Goal: Task Accomplishment & Management: Complete application form

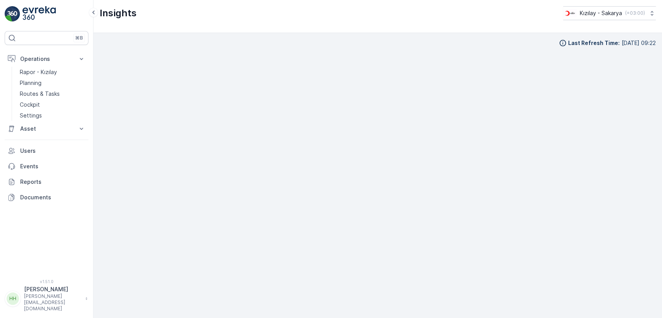
scroll to position [9, 0]
click at [57, 84] on link "Planning" at bounding box center [53, 83] width 72 height 11
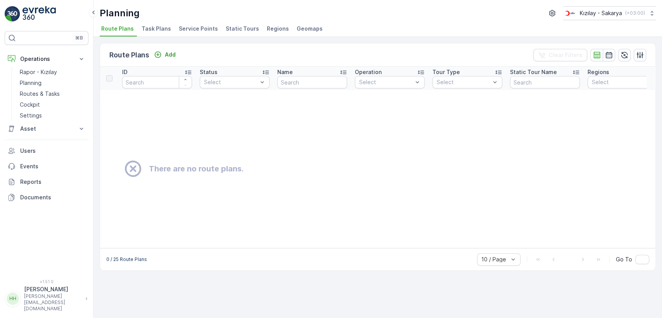
click at [273, 29] on span "Regions" at bounding box center [278, 29] width 22 height 8
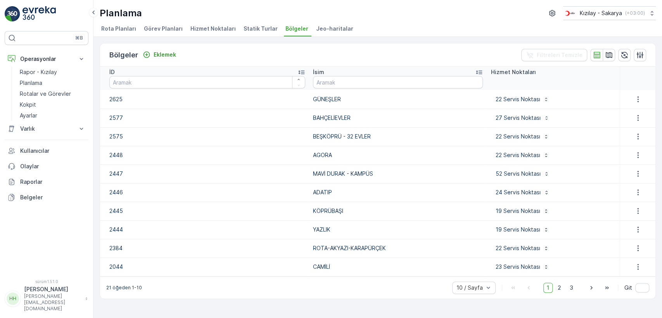
click at [211, 32] on span "Hizmet Noktaları" at bounding box center [212, 29] width 45 height 8
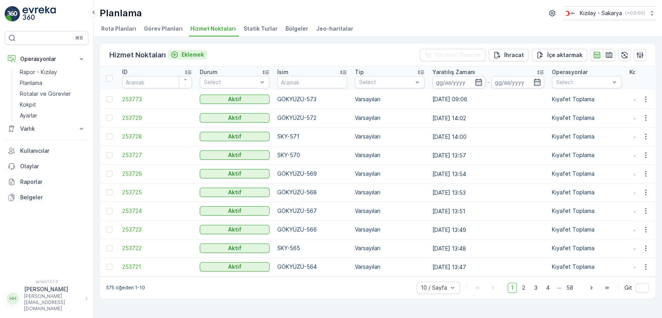
click at [194, 53] on font "Eklemek" at bounding box center [192, 54] width 22 height 7
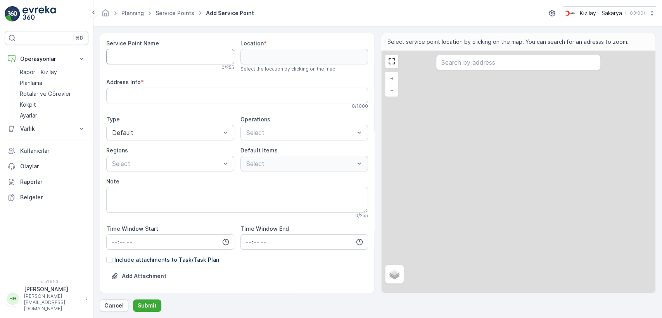
click at [187, 58] on Name "Service Point Name" at bounding box center [170, 57] width 128 height 16
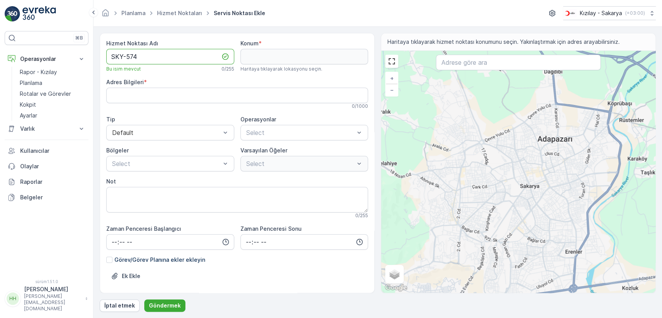
type Name "SKY-574"
click at [426, 252] on div "+ − Uydu Yol haritası Arazi Hibrit Broşür Klavye kısayolları Harita Verileri Ma…" at bounding box center [518, 172] width 274 height 242
type input "40.75085007077893,30.348919266496026"
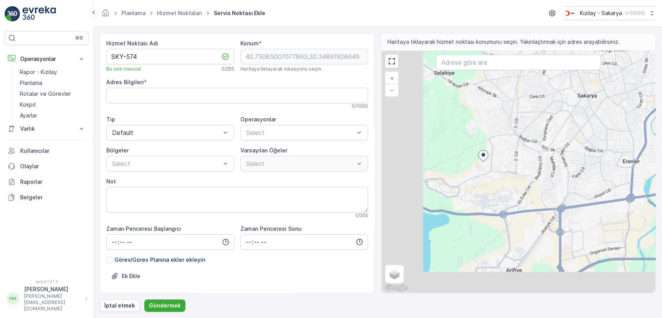
type Info "[GEOGRAPHIC_DATA], Q82X+FQ, 54050 Serdivan/[GEOGRAPHIC_DATA], [GEOGRAPHIC_DATA]"
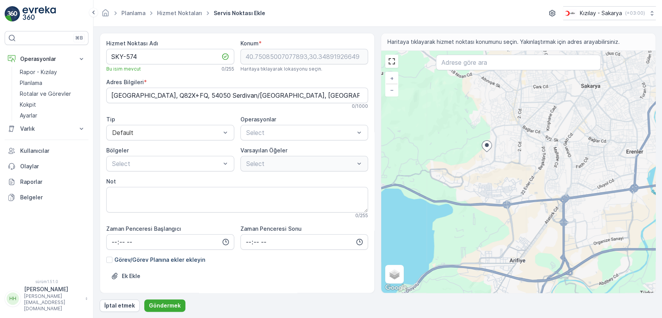
drag, startPoint x: 439, startPoint y: 209, endPoint x: 448, endPoint y: 185, distance: 25.8
click at [448, 185] on div "+ − Uydu Yol haritası Arazi Hibrit Broşür Klavye kısayolları Harita Verileri Ma…" at bounding box center [518, 172] width 274 height 242
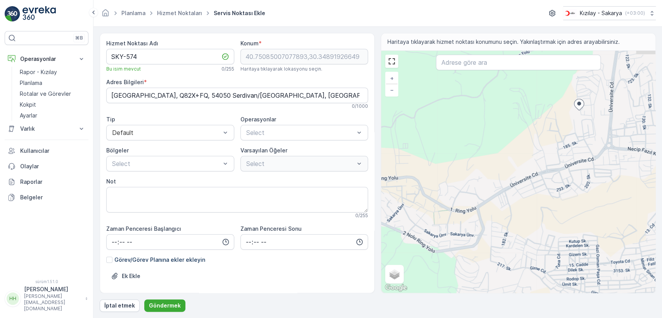
drag, startPoint x: 487, startPoint y: 150, endPoint x: 465, endPoint y: 187, distance: 43.1
click at [465, 187] on div "+ − Uydu Yol haritası Arazi Hibrit Broşür Klavye kısayolları Harita Verileri Ma…" at bounding box center [518, 172] width 274 height 242
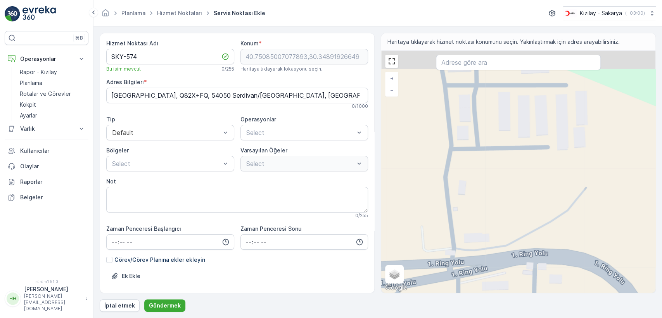
drag, startPoint x: 451, startPoint y: 120, endPoint x: 450, endPoint y: 171, distance: 50.4
click at [450, 171] on div "+ − Uydu Yol haritası Arazi Hibrit Broşür Klavye kısayolları Harita Verileri Ma…" at bounding box center [518, 172] width 274 height 242
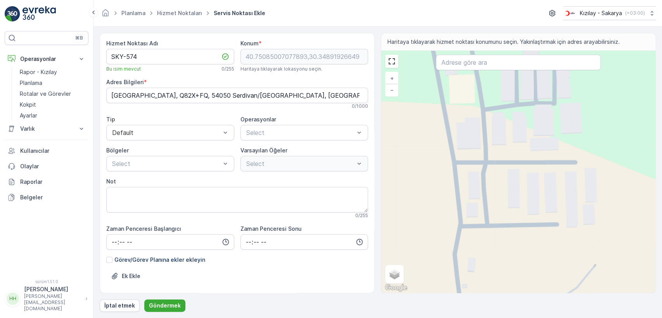
drag, startPoint x: 452, startPoint y: 153, endPoint x: 460, endPoint y: 207, distance: 54.5
click at [460, 209] on div "+ − Uydu Yol haritası Arazi Hibrit Broşür Klavye kısayolları Harita Verileri Ma…" at bounding box center [518, 172] width 274 height 242
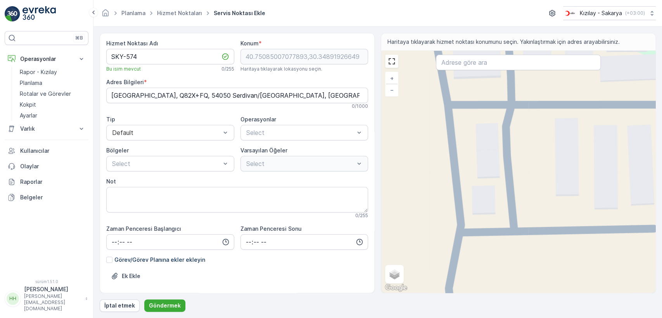
click at [449, 109] on div "+ − Uydu Yol haritası Arazi Hibrit Broşür Klavye kısayolları Harita Verileri Ma…" at bounding box center [518, 172] width 274 height 242
type input "40.74706086822483,30.328580253340945"
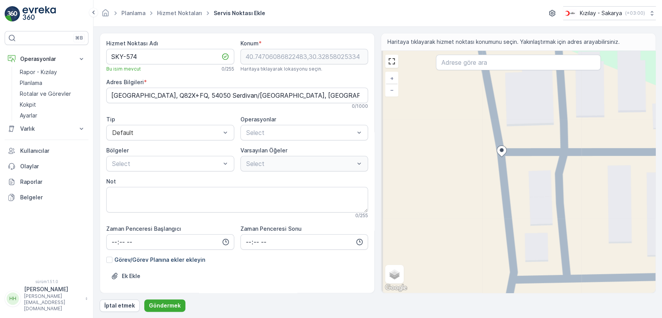
type Info "Kemalpaşa, P8WH+WG, 54050 Serdivan/[GEOGRAPHIC_DATA], [GEOGRAPHIC_DATA]"
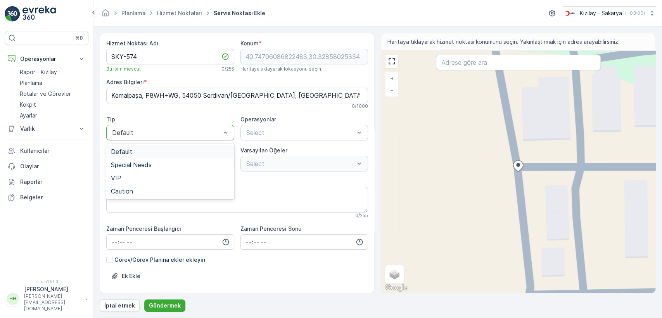
click at [172, 129] on div at bounding box center [166, 132] width 110 height 7
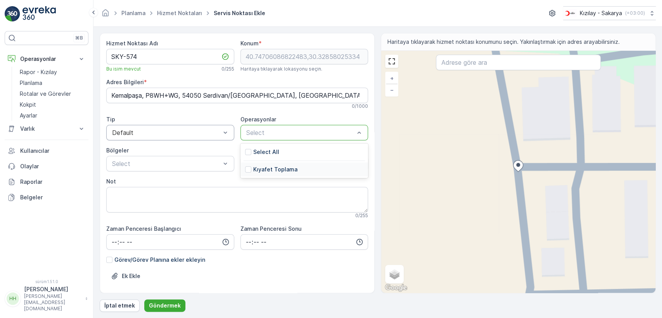
click at [250, 168] on div "Kıyafet Toplama" at bounding box center [271, 170] width 52 height 8
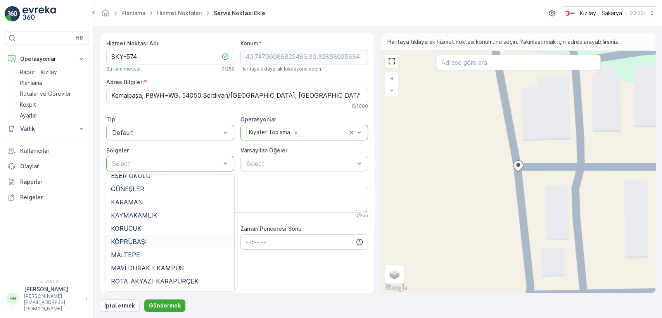
scroll to position [129, 0]
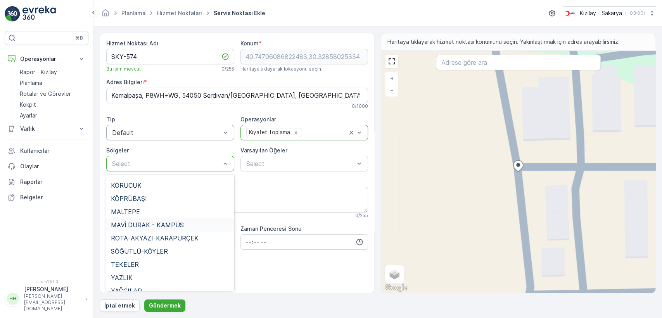
click at [167, 230] on div "MAVİ DURAK - KAMPÜS" at bounding box center [170, 224] width 128 height 13
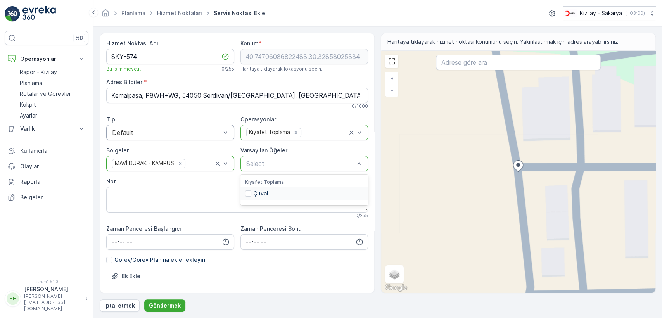
click at [260, 193] on p "Çuval" at bounding box center [260, 194] width 15 height 8
click at [171, 306] on font "Göndermek" at bounding box center [165, 305] width 32 height 7
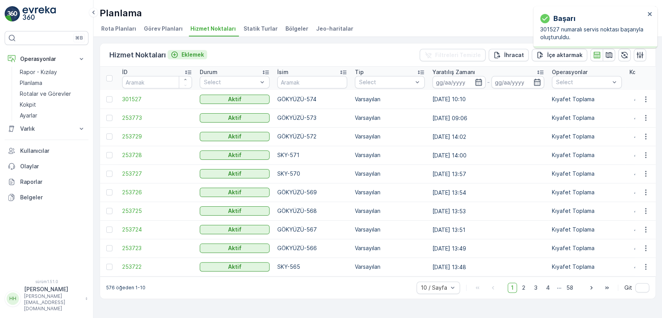
click at [188, 54] on font "Eklemek" at bounding box center [192, 54] width 22 height 7
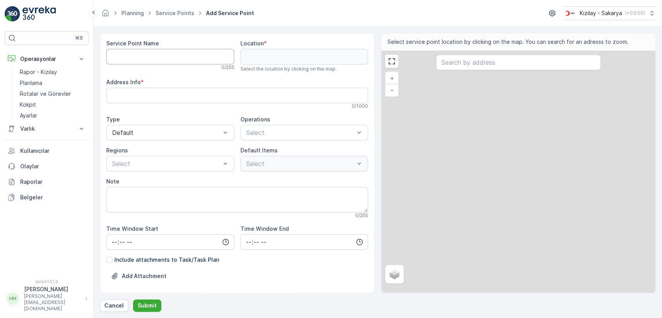
click at [188, 54] on Name "Service Point Name" at bounding box center [170, 57] width 128 height 16
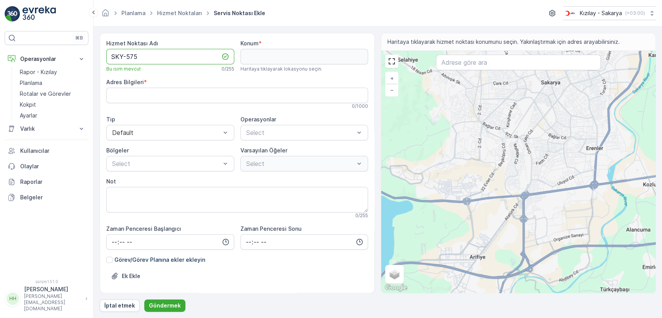
type Name "SKY-575"
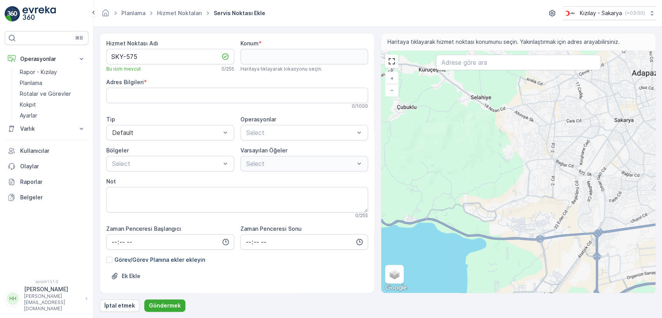
drag, startPoint x: 423, startPoint y: 196, endPoint x: 496, endPoint y: 233, distance: 82.4
click at [496, 233] on div "+ − Uydu Yol haritası Arazi Hibrit Broşür Klavye kısayolları Harita Verileri Ma…" at bounding box center [518, 172] width 274 height 242
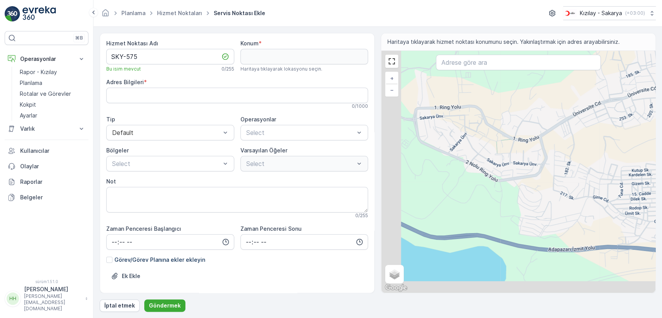
drag, startPoint x: 441, startPoint y: 251, endPoint x: 501, endPoint y: 230, distance: 63.1
click at [501, 230] on div "+ − Uydu Yol haritası Arazi Hibrit Broşür Klavye kısayolları Harita Verileri Ma…" at bounding box center [518, 172] width 274 height 242
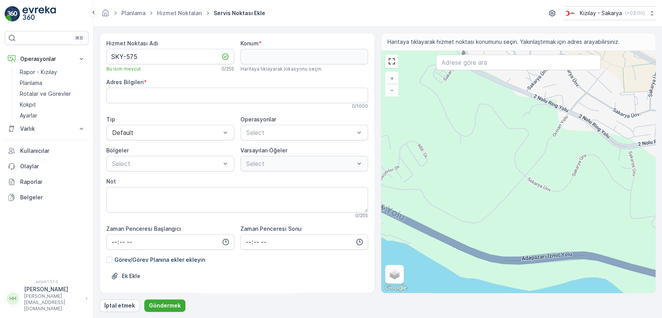
drag, startPoint x: 434, startPoint y: 221, endPoint x: 422, endPoint y: 236, distance: 19.6
click at [422, 237] on div "+ − Uydu Yol haritası Arazi Hibrit Broşür Klavye kısayolları Harita Verileri Ma…" at bounding box center [518, 172] width 274 height 242
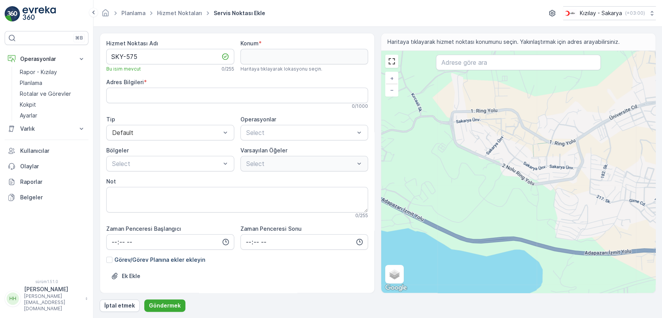
drag, startPoint x: 442, startPoint y: 186, endPoint x: 557, endPoint y: 222, distance: 120.0
click at [555, 222] on div "+ − Uydu Yol haritası Arazi Hibrit Broşür Klavye kısayolları Harita Verileri Ma…" at bounding box center [518, 172] width 274 height 242
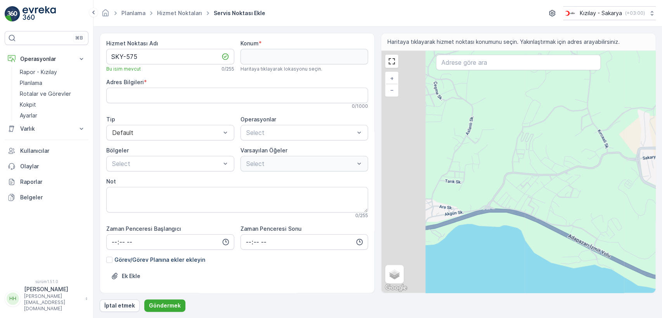
drag, startPoint x: 466, startPoint y: 200, endPoint x: 526, endPoint y: 198, distance: 59.3
click at [527, 198] on div "+ − Uydu Yol haritası Arazi Hibrit Broşür Klavye kısayolları Harita Verileri Ma…" at bounding box center [518, 172] width 274 height 242
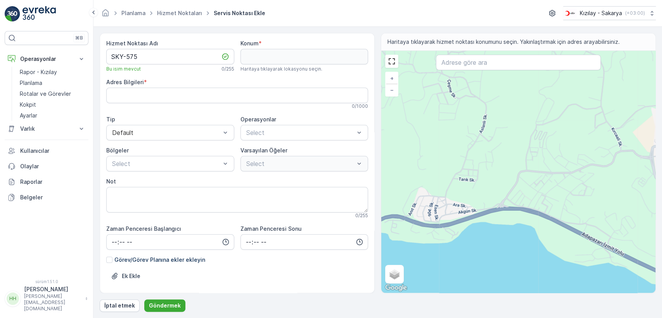
drag, startPoint x: 430, startPoint y: 211, endPoint x: 444, endPoint y: 204, distance: 15.6
click at [444, 205] on div "+ − Uydu Yol haritası Arazi Hibrit Broşür Klavye kısayolları Harita Verileri Ma…" at bounding box center [518, 172] width 274 height 242
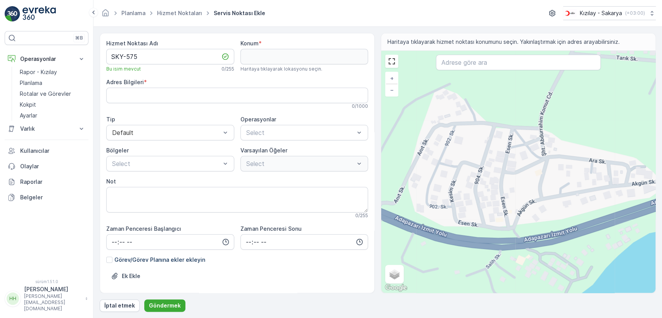
drag, startPoint x: 421, startPoint y: 228, endPoint x: 490, endPoint y: 230, distance: 69.8
click at [490, 230] on div "+ − Uydu Yol haritası Arazi Hibrit Broşür Klavye kısayolları Harita Verileri Ma…" at bounding box center [518, 172] width 274 height 242
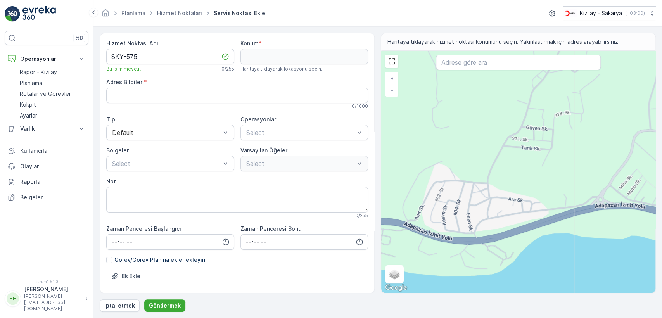
drag, startPoint x: 458, startPoint y: 255, endPoint x: 441, endPoint y: 173, distance: 83.9
click at [441, 173] on div "+ − Uydu Yol haritası Arazi Hibrit Broşür Klavye kısayolları Harita Verileri Ma…" at bounding box center [518, 172] width 274 height 242
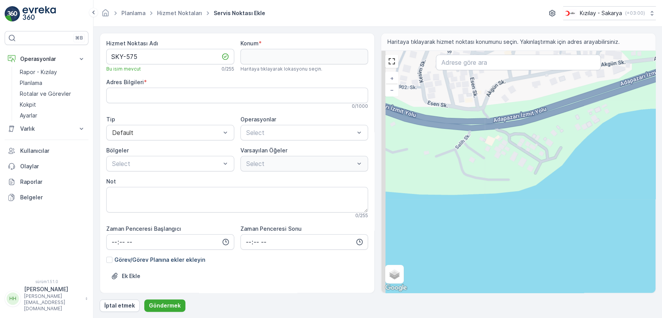
drag, startPoint x: 414, startPoint y: 149, endPoint x: 493, endPoint y: 199, distance: 92.8
click at [493, 199] on div "+ − Uydu Yol haritası Arazi Hibrit Broşür Klavye kısayolları Harita Verileri Ma…" at bounding box center [518, 172] width 274 height 242
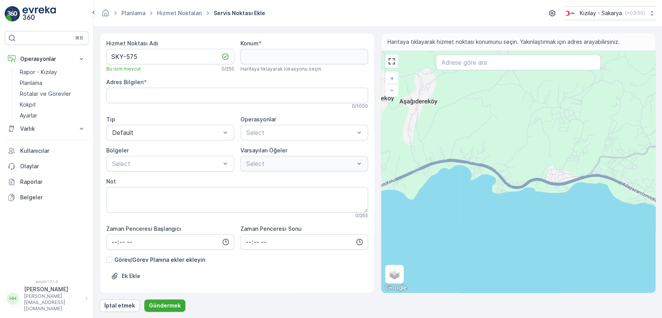
drag, startPoint x: 584, startPoint y: 203, endPoint x: 475, endPoint y: 186, distance: 110.0
click at [475, 186] on div "+ − Uydu Yol haritası Arazi Hibrit Broşür Klavye kısayolları Harita Verileri Ma…" at bounding box center [518, 172] width 274 height 242
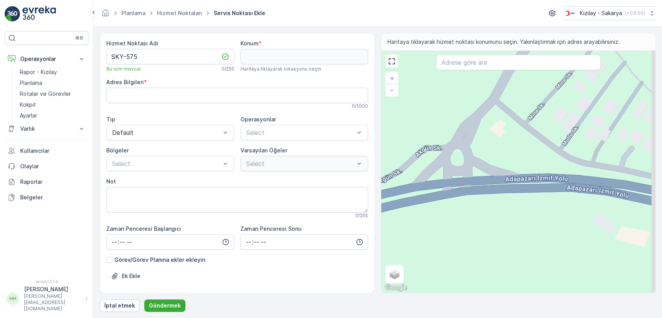
drag, startPoint x: 534, startPoint y: 167, endPoint x: 432, endPoint y: 197, distance: 106.4
click at [432, 197] on div "+ − Uydu Yol haritası Arazi Hibrit Broşür Klavye kısayolları Harita Verileri Ma…" at bounding box center [518, 172] width 274 height 242
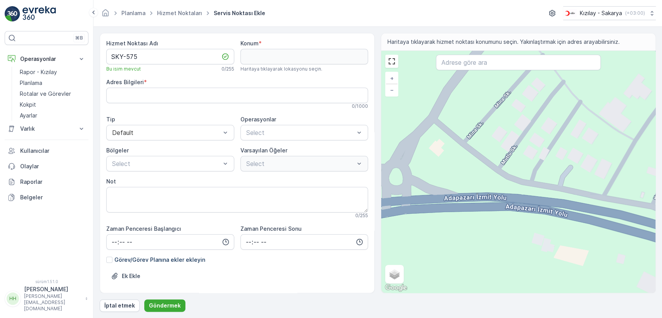
drag, startPoint x: 440, startPoint y: 143, endPoint x: 450, endPoint y: 166, distance: 25.1
click at [450, 166] on div "+ − Uydu Yol haritası Arazi Hibrit Broşür Klavye kısayolları Harita Verileri Ma…" at bounding box center [518, 172] width 274 height 242
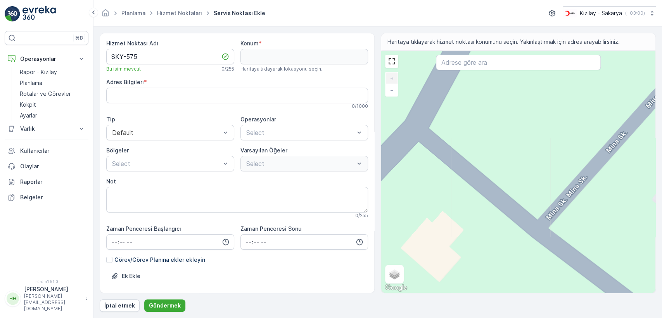
drag, startPoint x: 441, startPoint y: 151, endPoint x: 452, endPoint y: 164, distance: 17.3
click at [452, 164] on div "+ − Uydu Yol haritası Arazi Hibrit Broşür Klavye kısayolları Harita Verileri Ma…" at bounding box center [518, 172] width 274 height 242
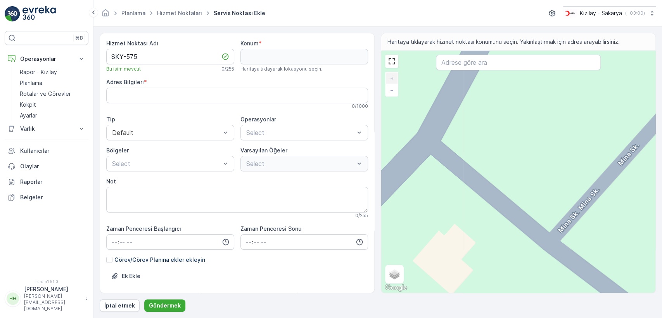
click at [561, 230] on div "+ − Uydu Yol haritası Arazi Hibrit Broşür Klavye kısayolları Harita Verileri Ma…" at bounding box center [518, 172] width 274 height 242
type input "40.740545443525505,30.308185692385067"
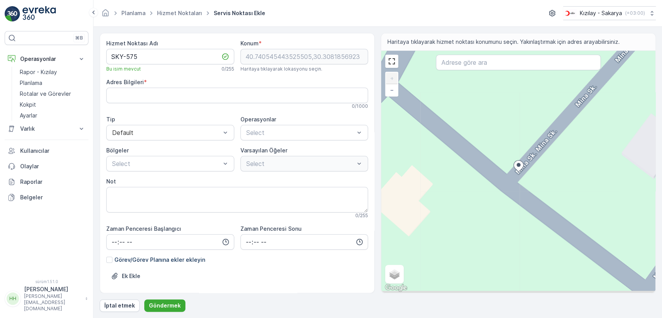
type Info "Esentepe, [PERSON_NAME]. No:2, 54050 Serdivan/[GEOGRAPHIC_DATA], [GEOGRAPHIC_DA…"
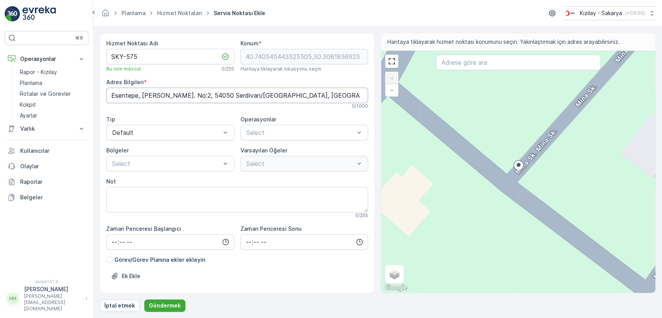
click at [206, 95] on Info "Esentepe, [PERSON_NAME]. No:2, 54050 Serdivan/[GEOGRAPHIC_DATA], [GEOGRAPHIC_DA…" at bounding box center [237, 96] width 262 height 16
click at [206, 139] on div "Default" at bounding box center [170, 133] width 128 height 16
click at [205, 139] on div "Default" at bounding box center [170, 133] width 128 height 16
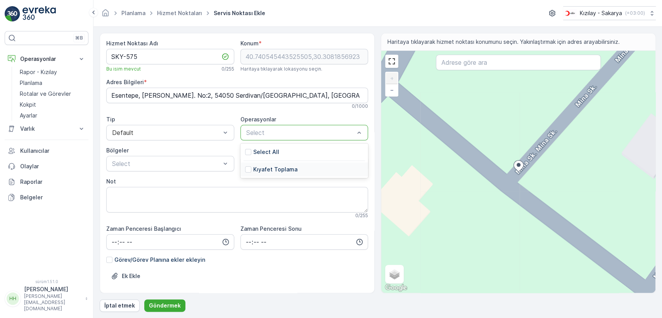
click at [253, 167] on p "Kıyafet Toplama" at bounding box center [275, 170] width 44 height 8
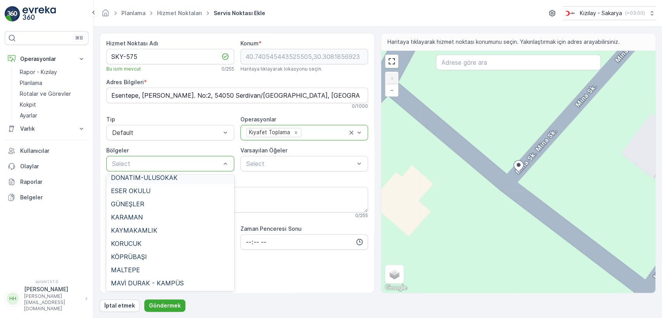
scroll to position [86, 0]
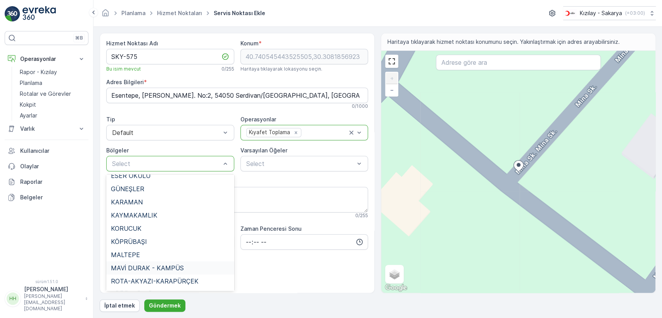
click at [154, 268] on span "MAVİ DURAK - KAMPÜS" at bounding box center [147, 267] width 73 height 7
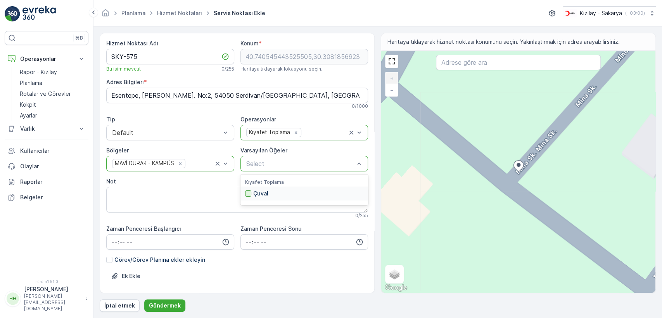
click at [245, 192] on div at bounding box center [248, 193] width 6 height 6
click at [171, 304] on font "Göndermek" at bounding box center [165, 305] width 32 height 7
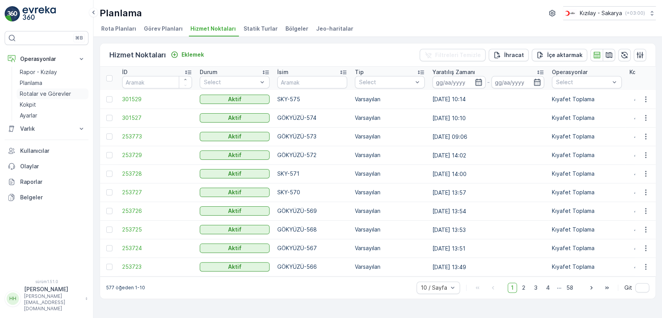
click at [49, 88] on link "Rotalar ve Görevler" at bounding box center [53, 93] width 72 height 11
